Goal: Check status: Check status

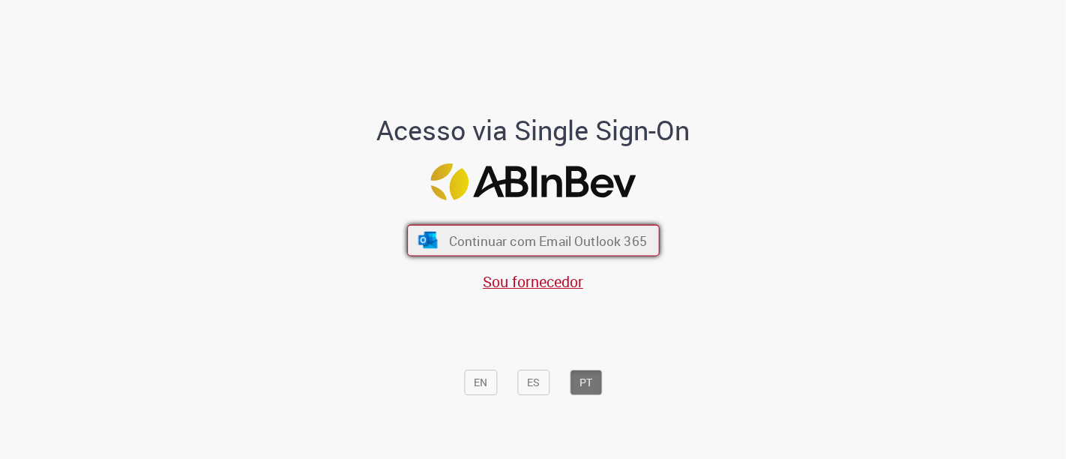
click at [570, 228] on button "Continuar com Email Outlook 365" at bounding box center [533, 240] width 253 height 31
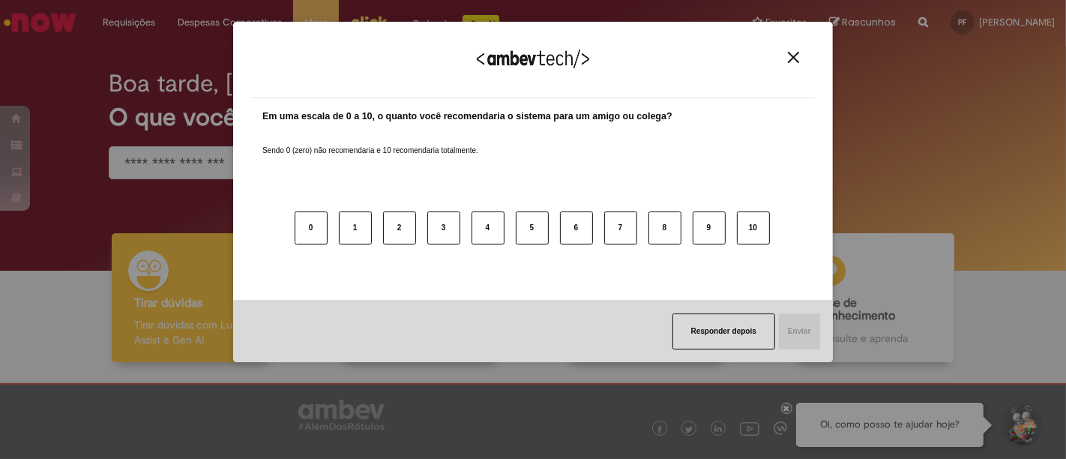
click at [796, 61] on img "Close" at bounding box center [793, 57] width 11 height 11
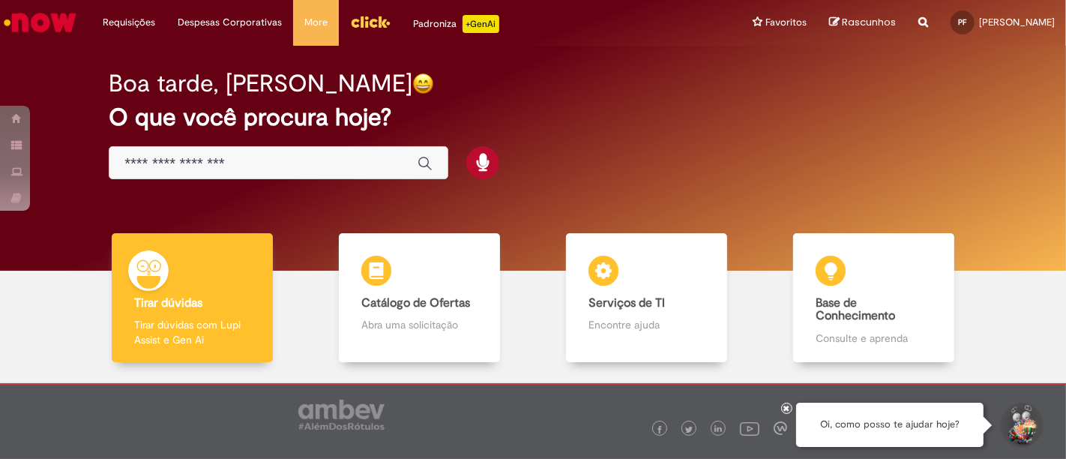
scroll to position [70, 0]
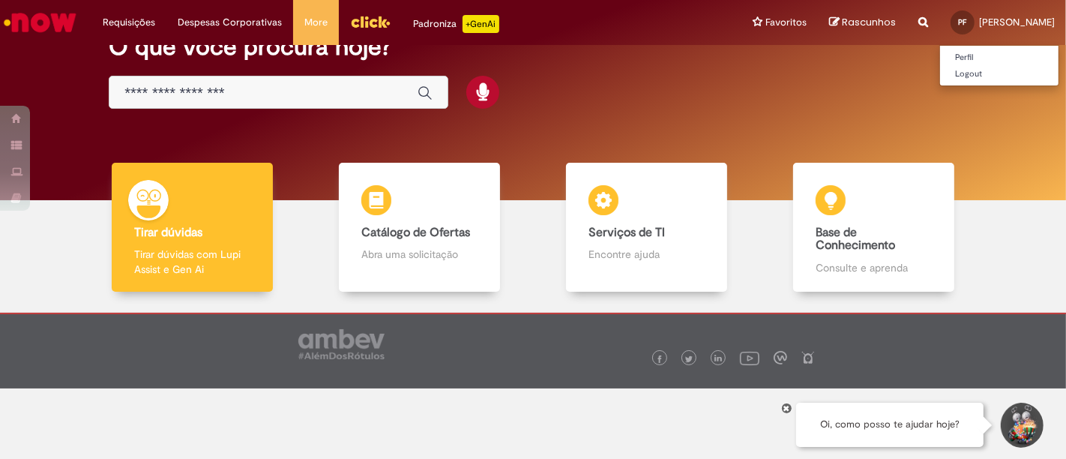
click at [951, 11] on link "PF Pedro Ricardo Barros Filgueiras" at bounding box center [1002, 22] width 127 height 45
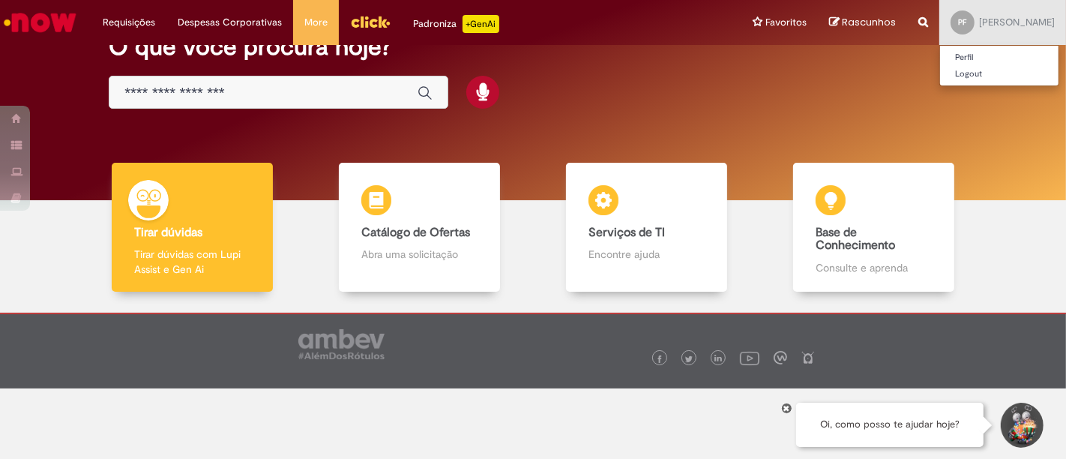
click at [951, 26] on div "PF" at bounding box center [963, 22] width 24 height 24
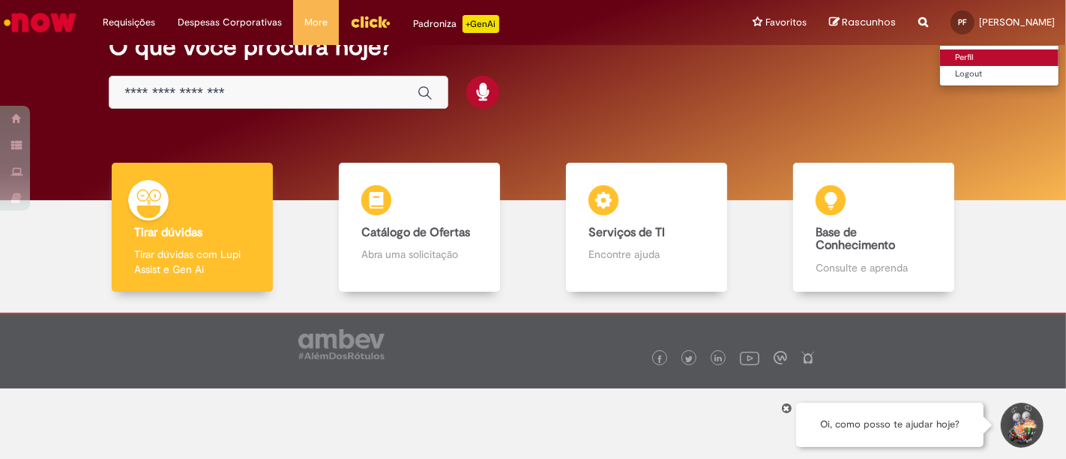
click at [940, 52] on link "Perfil" at bounding box center [999, 57] width 118 height 16
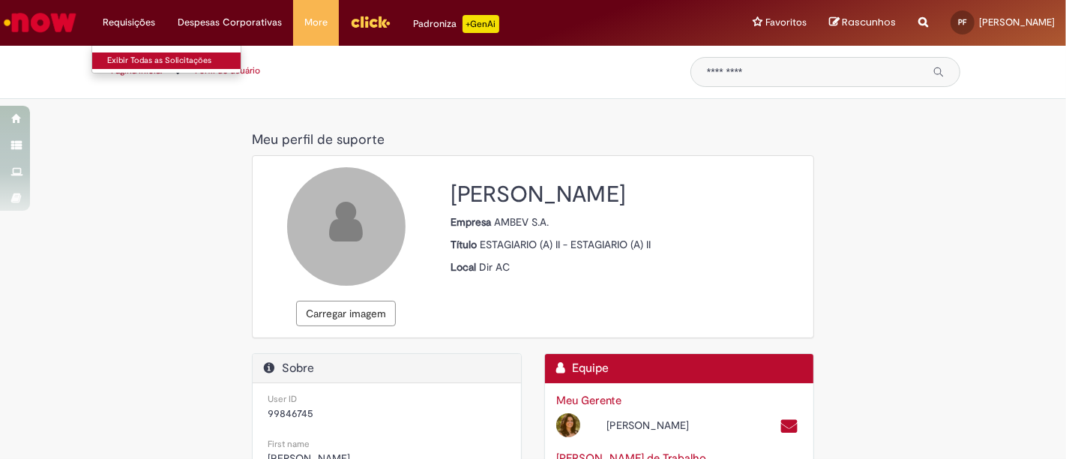
click at [133, 61] on link "Exibir Todas as Solicitações" at bounding box center [174, 60] width 165 height 16
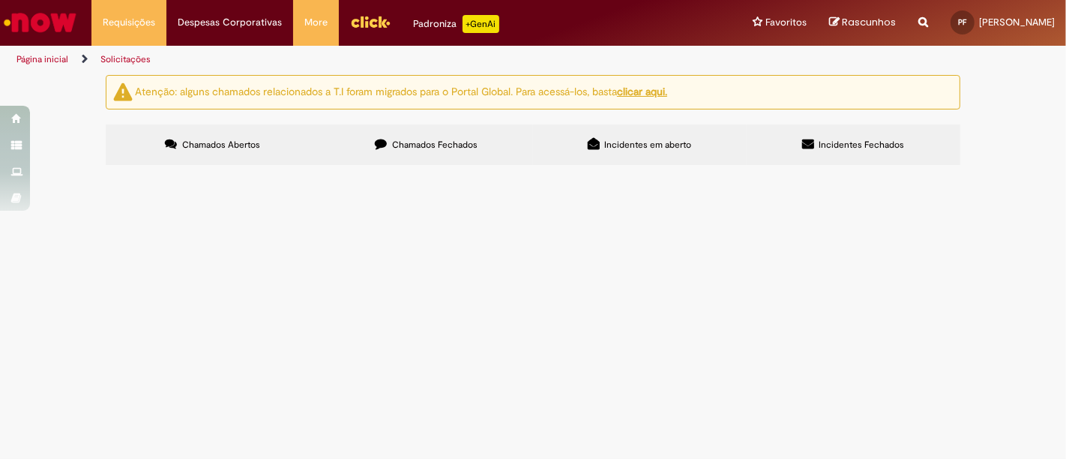
click at [460, 150] on span "Chamados Fechados" at bounding box center [434, 145] width 85 height 12
click at [0, 0] on td "Vale Transporte (VT)" at bounding box center [0, 0] width 0 height 0
click at [0, 0] on span "Vale Transporte (VT)" at bounding box center [0, 0] width 0 height 0
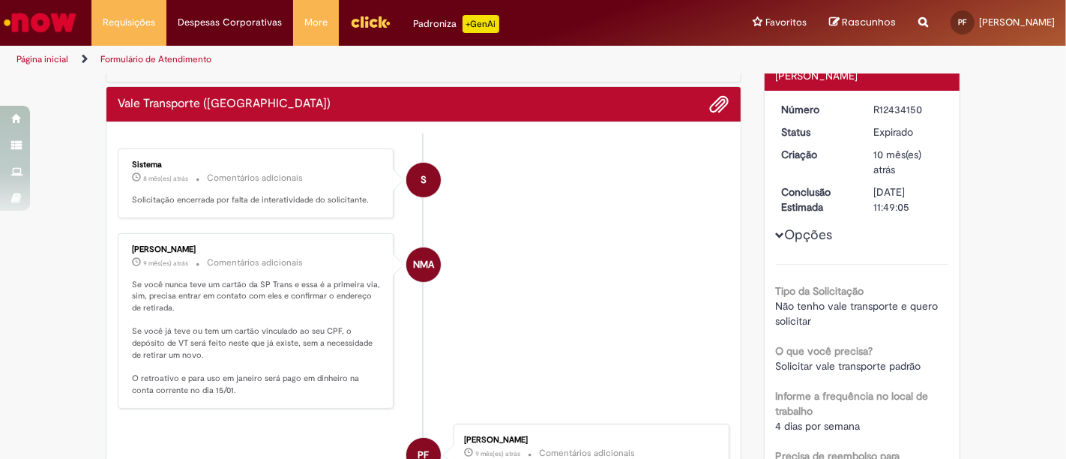
scroll to position [76, 0]
